Goal: Transaction & Acquisition: Purchase product/service

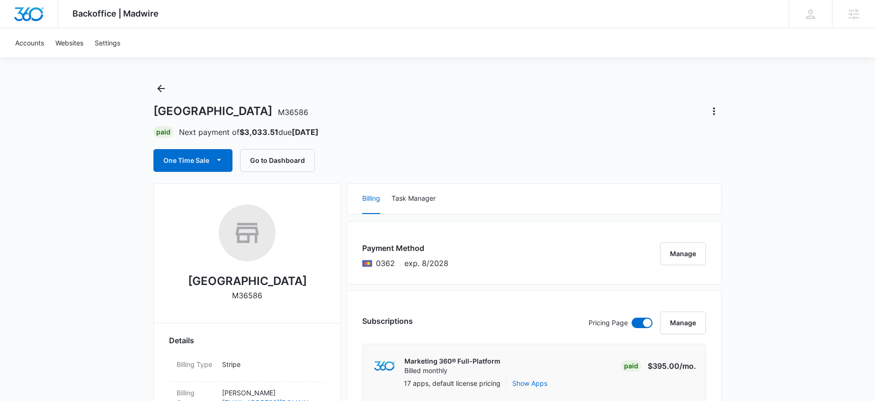
scroll to position [43, 0]
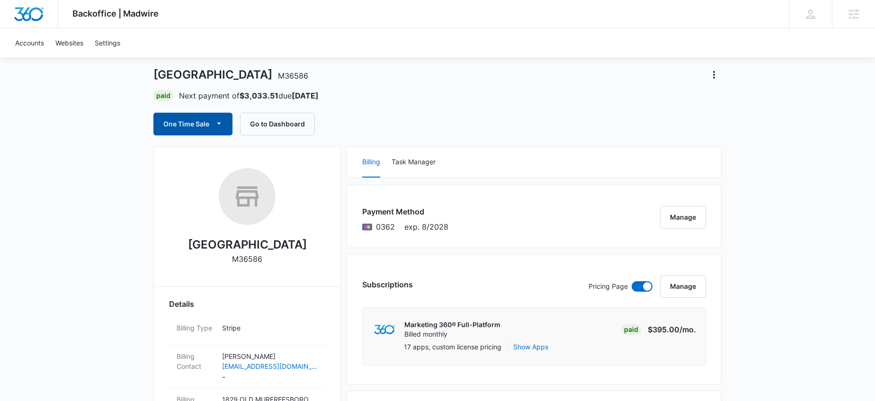
click at [210, 128] on button "One Time Sale" at bounding box center [192, 124] width 79 height 23
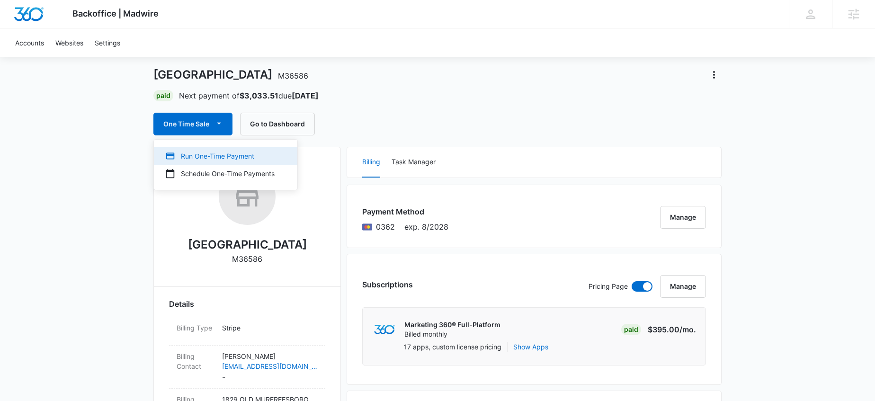
click at [211, 150] on button "Run One-Time Payment" at bounding box center [225, 156] width 143 height 18
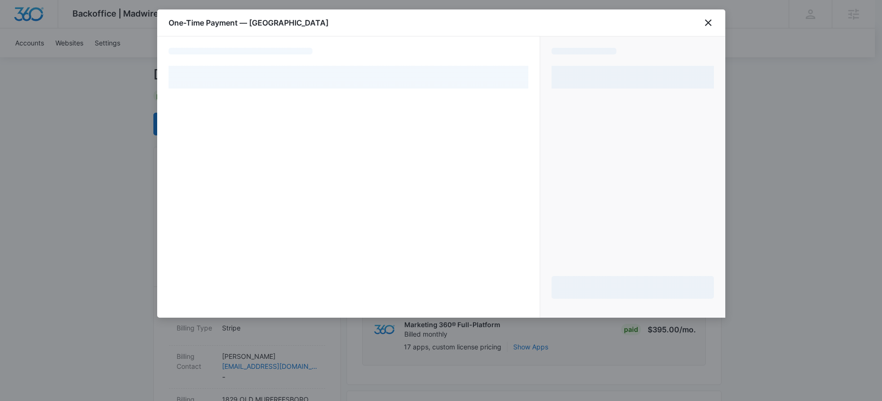
select select "pm_1MtF24A4n8RTgNjUiGvpuSlZ"
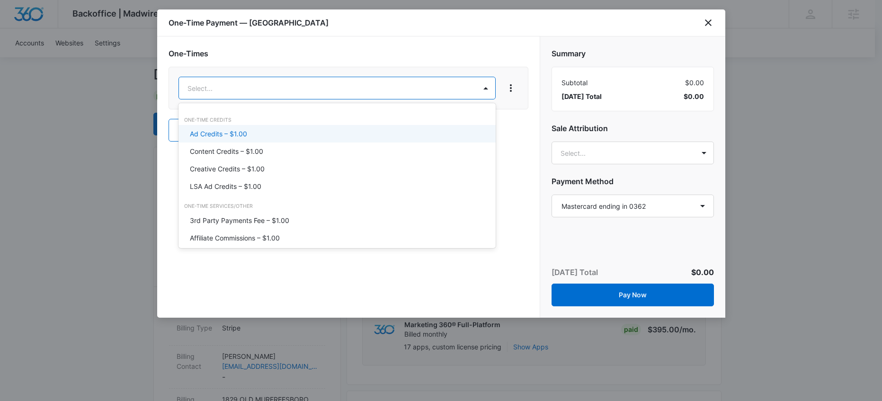
click at [239, 136] on p "Ad Credits – $1.00" at bounding box center [218, 134] width 57 height 10
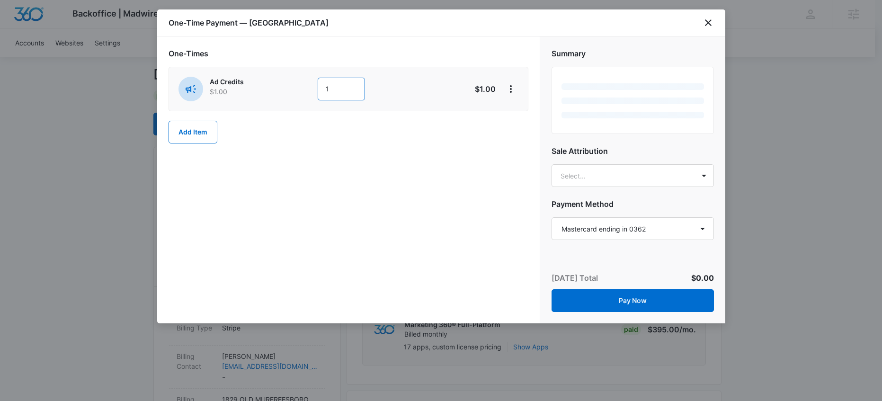
drag, startPoint x: 334, startPoint y: 89, endPoint x: 310, endPoint y: 87, distance: 23.7
click at [310, 87] on div "Ad Credits $1.00 1" at bounding box center [314, 89] width 273 height 25
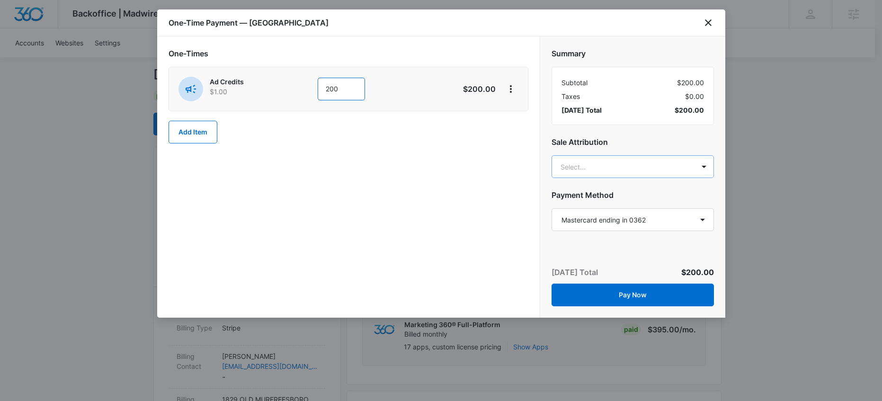
type input "200"
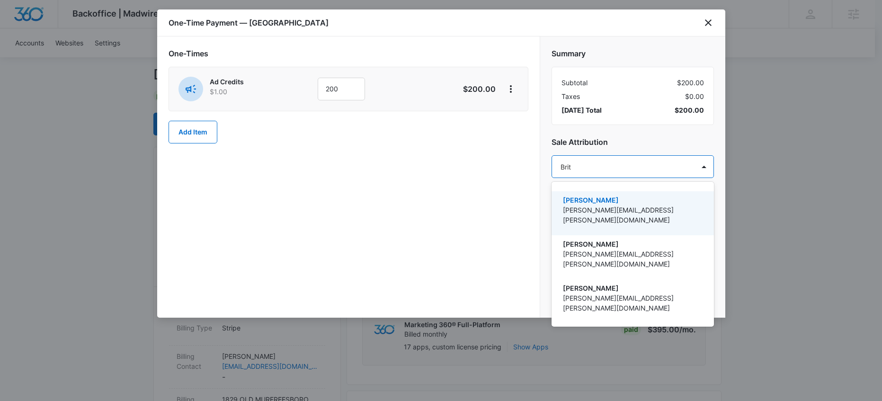
type input "[PERSON_NAME]"
click at [620, 202] on p "[PERSON_NAME]" at bounding box center [632, 200] width 138 height 10
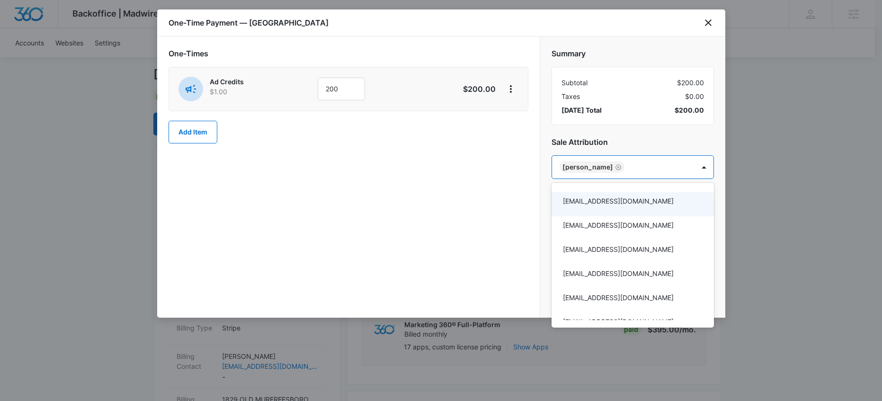
click at [462, 183] on div at bounding box center [441, 200] width 882 height 401
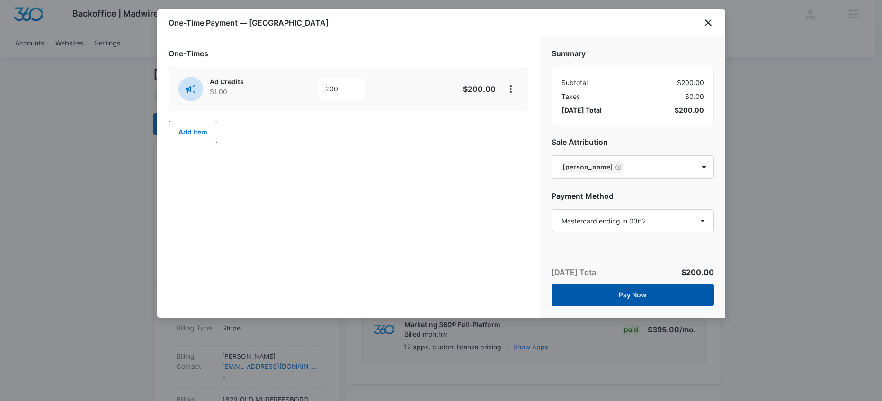
click at [639, 300] on button "Pay Now" at bounding box center [632, 294] width 162 height 23
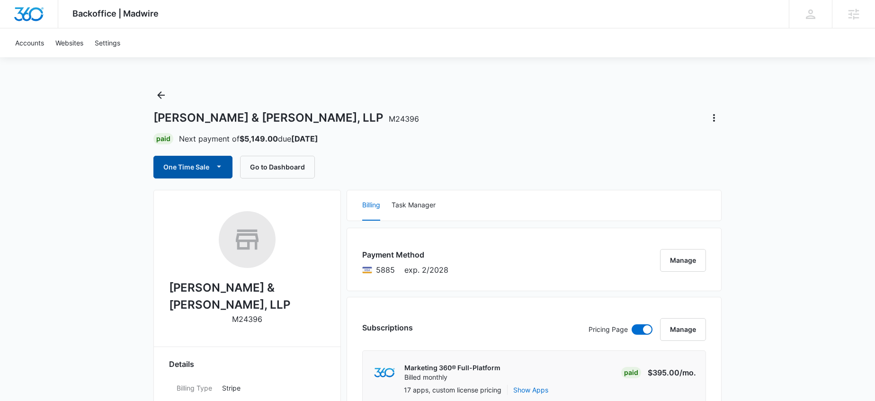
click at [212, 167] on button "One Time Sale" at bounding box center [192, 167] width 79 height 23
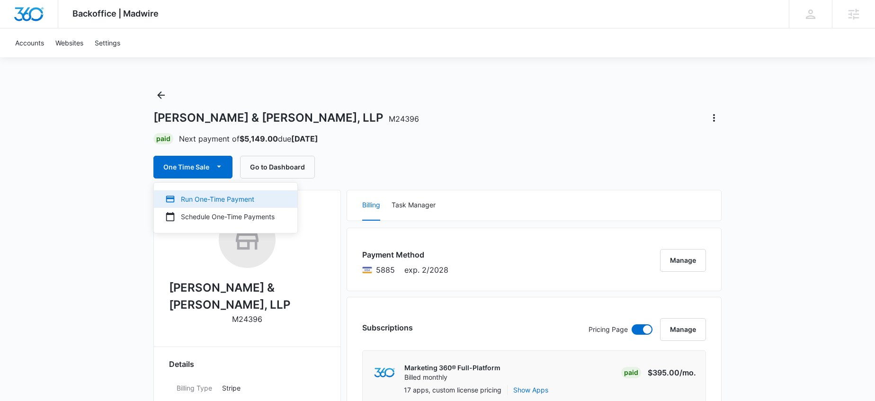
click at [217, 197] on div "Run One-Time Payment" at bounding box center [219, 199] width 109 height 10
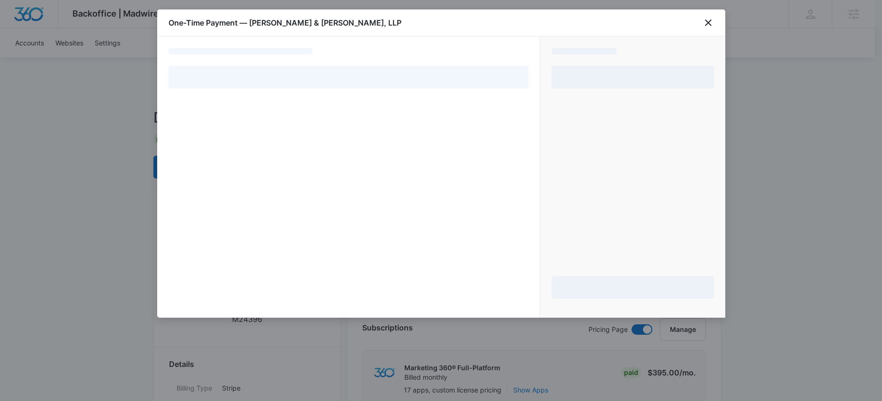
select select "pm_1MqfwKA4n8RTgNjUlszQBvW6"
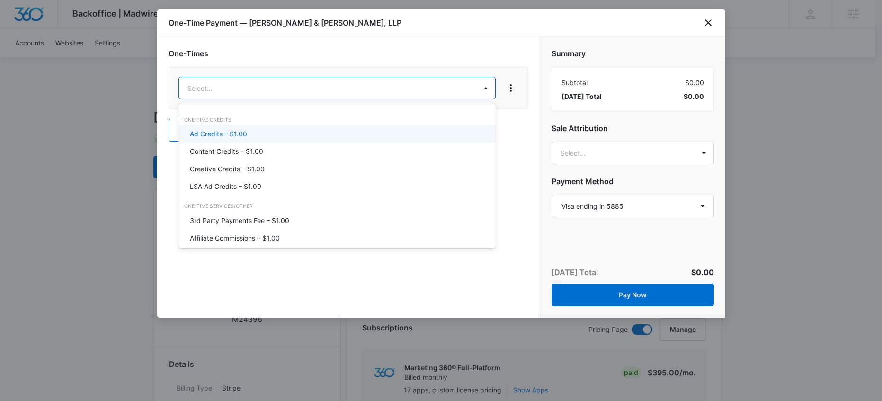
click at [242, 130] on p "Ad Credits – $1.00" at bounding box center [218, 134] width 57 height 10
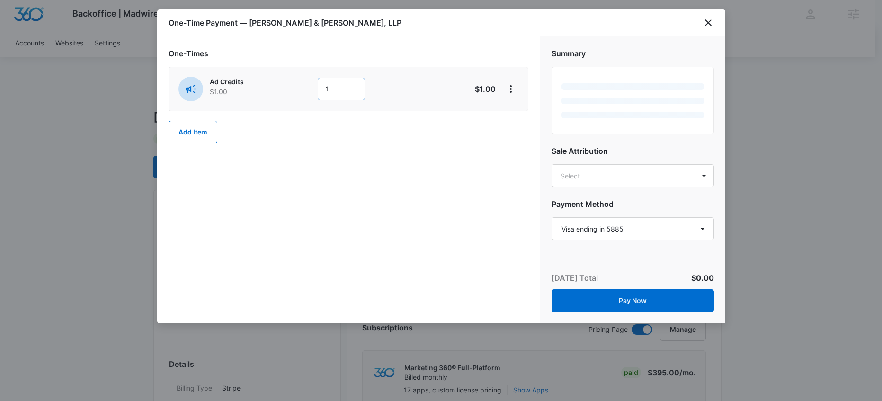
drag, startPoint x: 342, startPoint y: 84, endPoint x: 307, endPoint y: 85, distance: 35.5
click at [307, 85] on div "Ad Credits $1.00 1" at bounding box center [314, 89] width 273 height 25
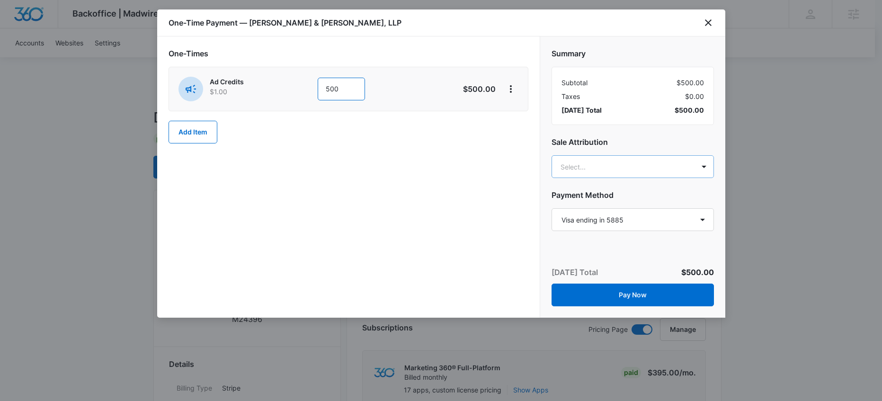
type input "500"
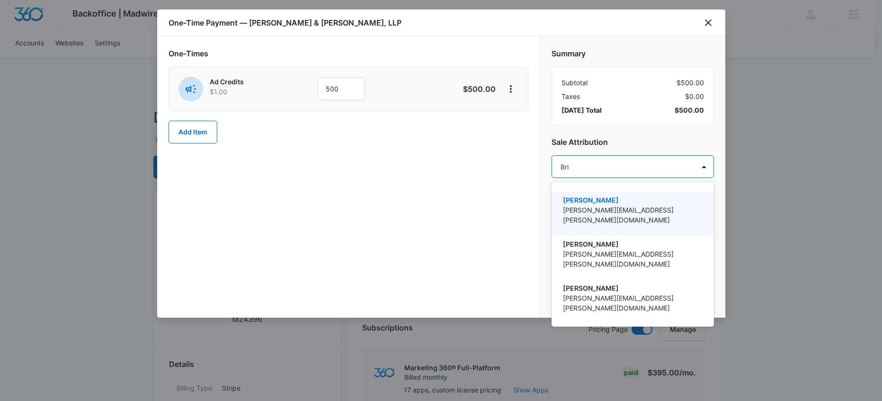
type input "[PERSON_NAME]"
click at [649, 212] on p "[PERSON_NAME][EMAIL_ADDRESS][PERSON_NAME][DOMAIN_NAME]" at bounding box center [632, 215] width 138 height 20
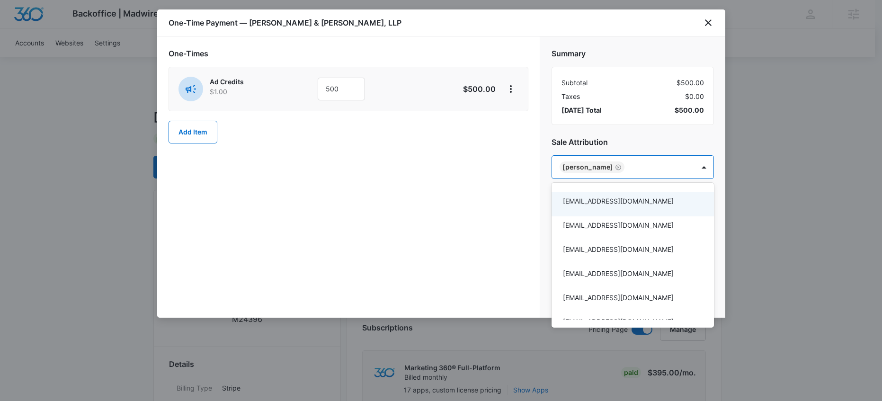
click at [436, 191] on div at bounding box center [441, 200] width 882 height 401
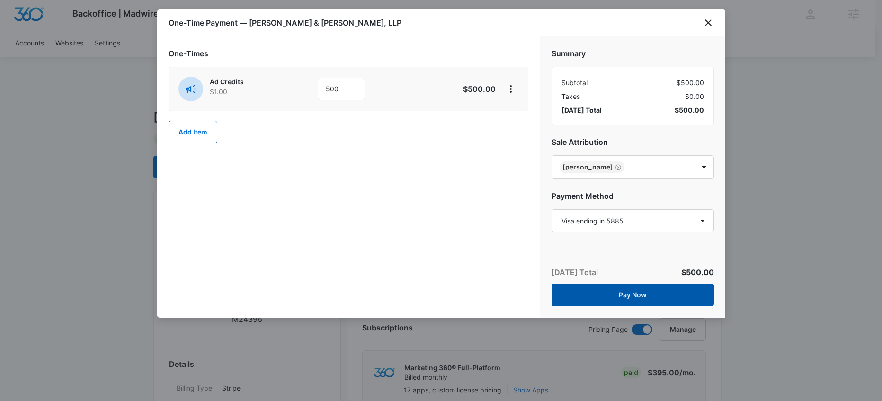
click at [620, 292] on button "Pay Now" at bounding box center [632, 294] width 162 height 23
